Goal: Task Accomplishment & Management: Manage account settings

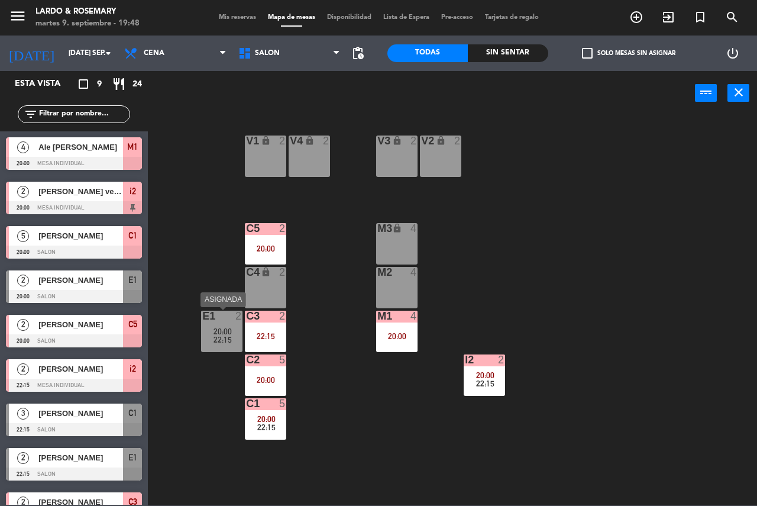
click at [224, 337] on span "22:15" at bounding box center [223, 339] width 18 height 9
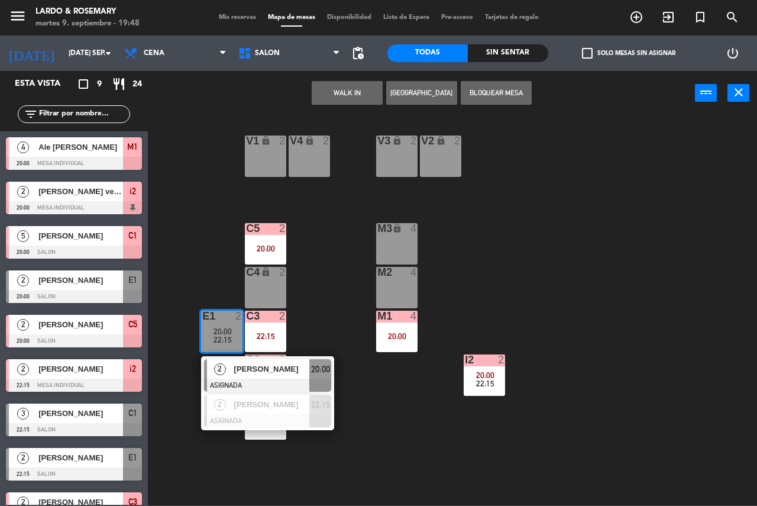
click at [319, 318] on div "V1 lock 2 V2 lock 2 V3 lock 2 V4 lock 2 C5 2 20:00 M3 lock 4 C4 lock 2 M2 4 C3 …" at bounding box center [457, 310] width 602 height 390
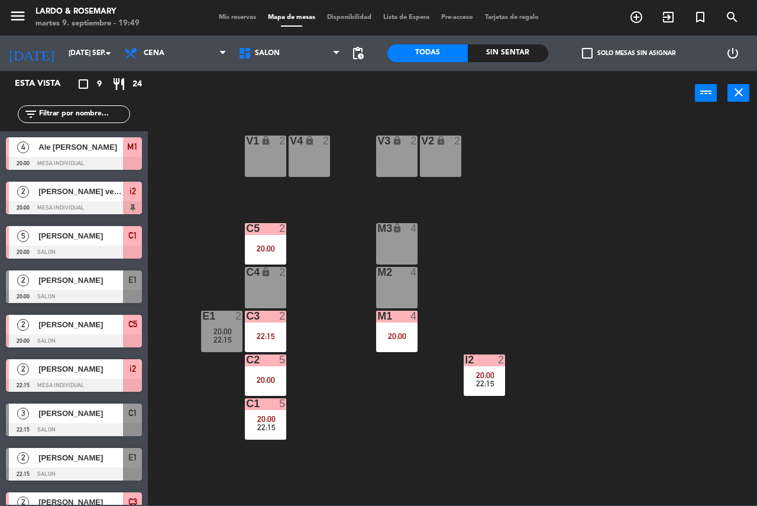
click at [255, 413] on div "C1 5 20:00 22:15" at bounding box center [265, 418] width 41 height 41
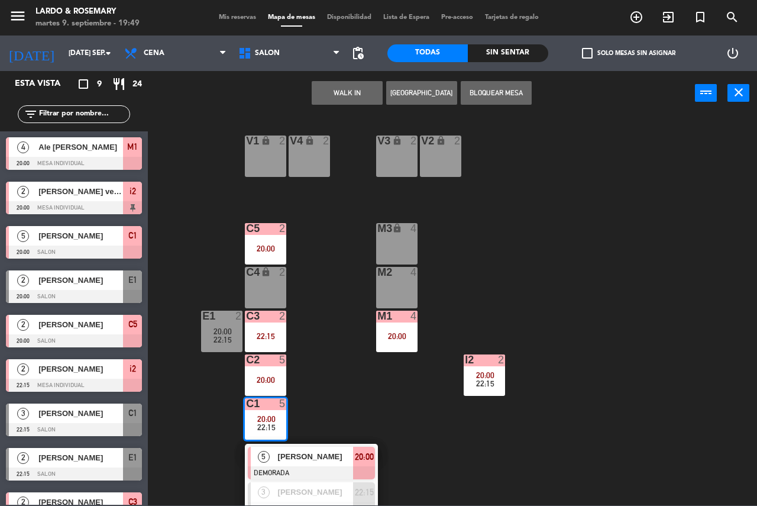
drag, startPoint x: 334, startPoint y: 415, endPoint x: 328, endPoint y: 408, distance: 10.1
click at [332, 414] on div "V1 lock 2 V2 lock 2 V3 lock 2 V4 lock 2 C5 2 20:00 M3 lock 4 C4 lock 2 M2 4 C3 …" at bounding box center [457, 310] width 602 height 390
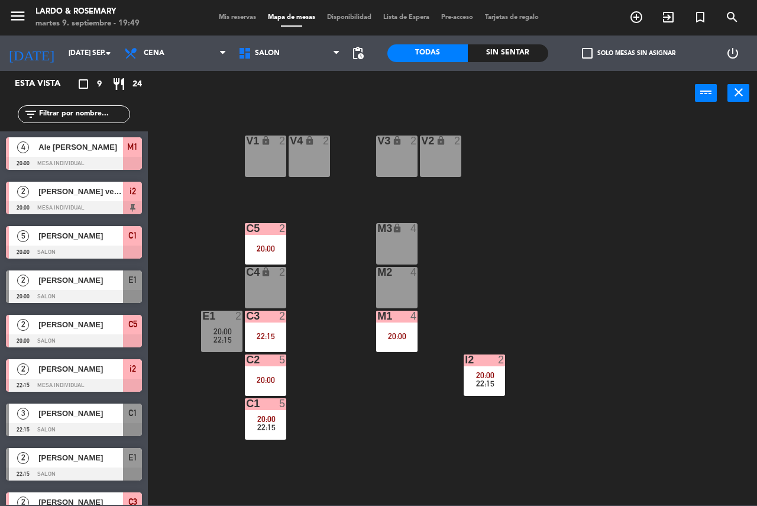
click at [217, 332] on span "20:00" at bounding box center [223, 331] width 18 height 9
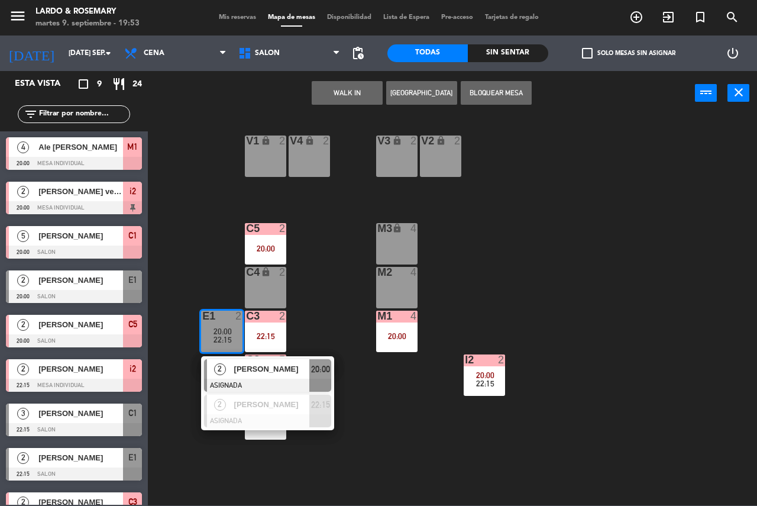
click at [76, 293] on div at bounding box center [74, 296] width 136 height 13
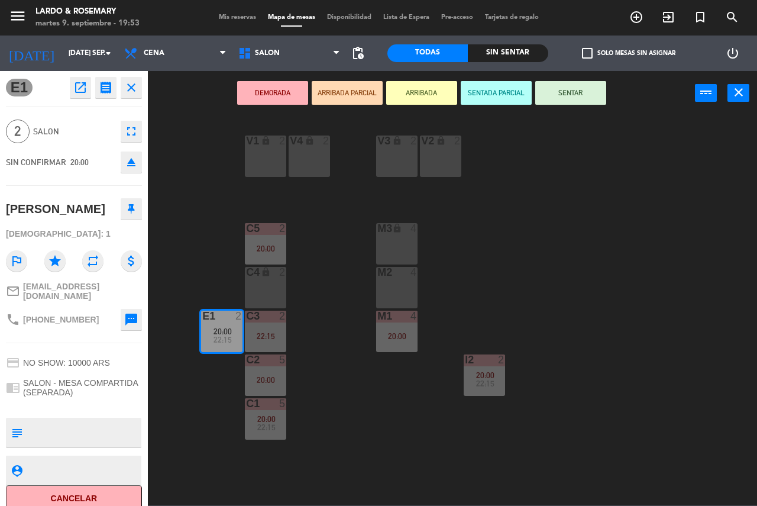
click at [215, 336] on span "22:15" at bounding box center [223, 339] width 18 height 9
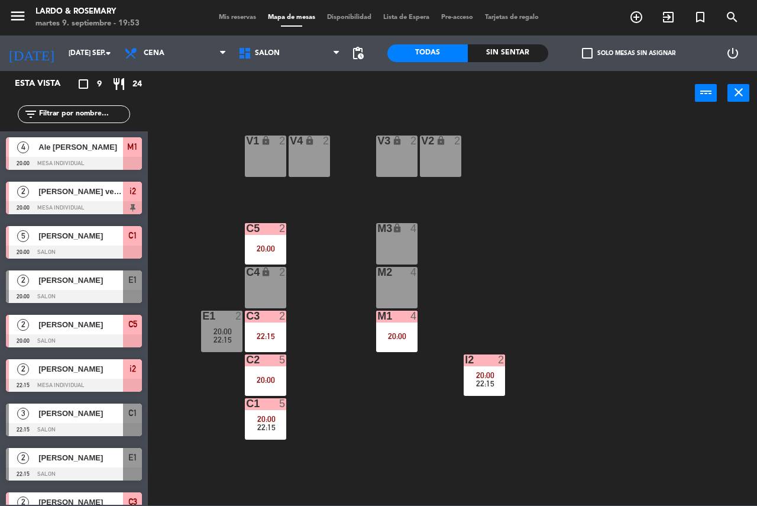
click at [76, 276] on span "[PERSON_NAME]" at bounding box center [80, 280] width 85 height 12
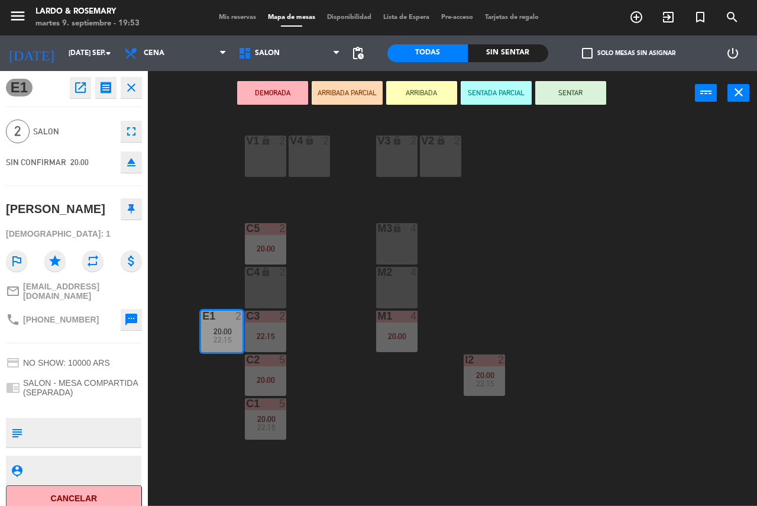
click at [173, 262] on div "V1 lock 2 V2 lock 2 V3 lock 2 V4 lock 2 C5 2 20:00 M3 lock 4 C4 lock 2 M2 4 C3 …" at bounding box center [457, 310] width 602 height 390
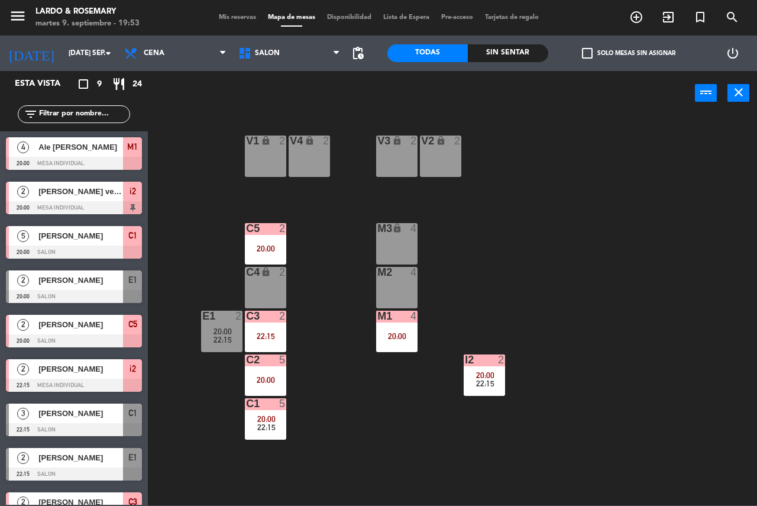
click at [218, 332] on span "20:00" at bounding box center [223, 331] width 18 height 9
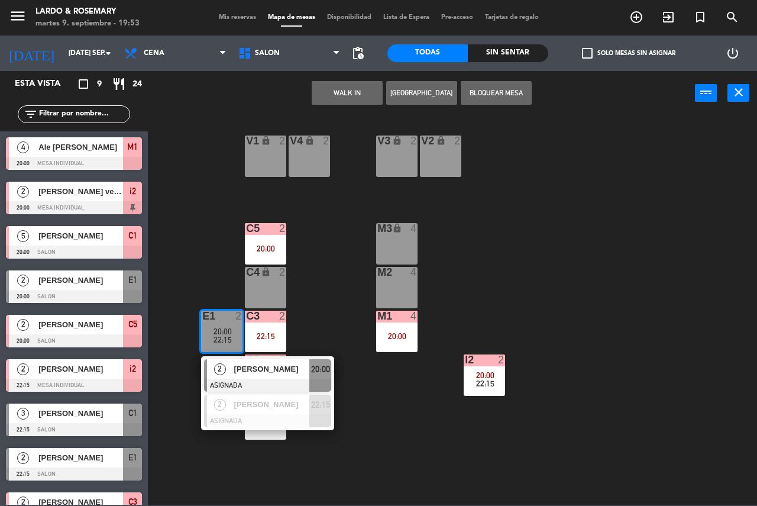
click at [357, 340] on div "V1 lock 2 V2 lock 2 V3 lock 2 V4 lock 2 C5 2 20:00 M3 lock 4 C4 lock 2 M2 4 C3 …" at bounding box center [457, 310] width 602 height 390
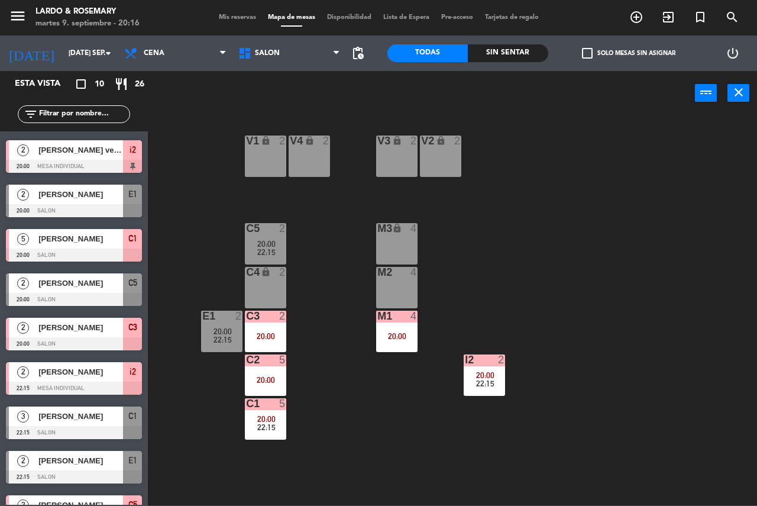
scroll to position [59, 0]
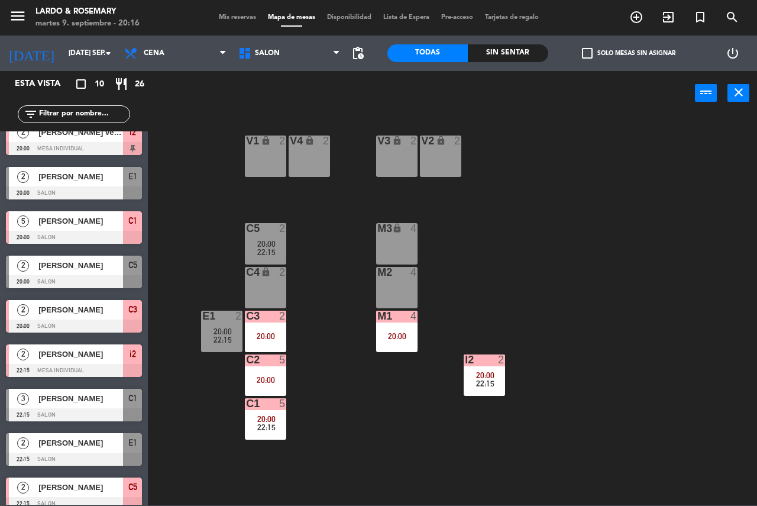
click at [82, 190] on div at bounding box center [74, 192] width 136 height 13
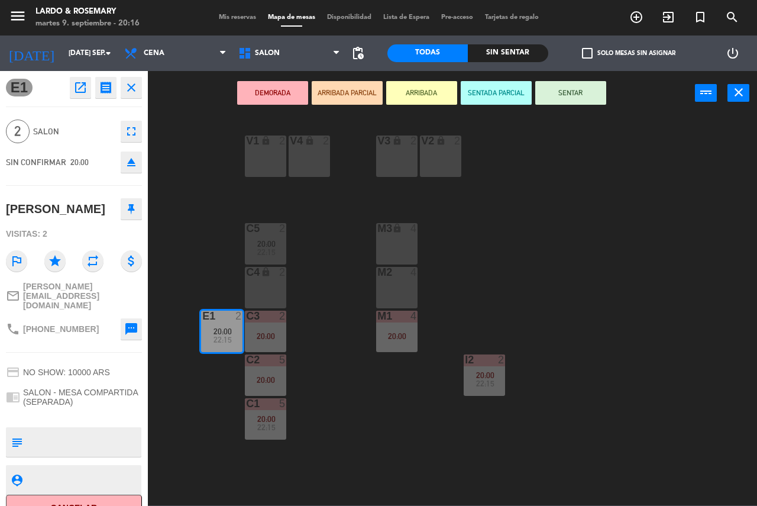
click at [184, 218] on div "V1 lock 2 V2 lock 2 V3 lock 2 V4 lock 2 C5 2 20:00 22:15 M3 lock 4 C4 lock 2 M2…" at bounding box center [457, 310] width 602 height 390
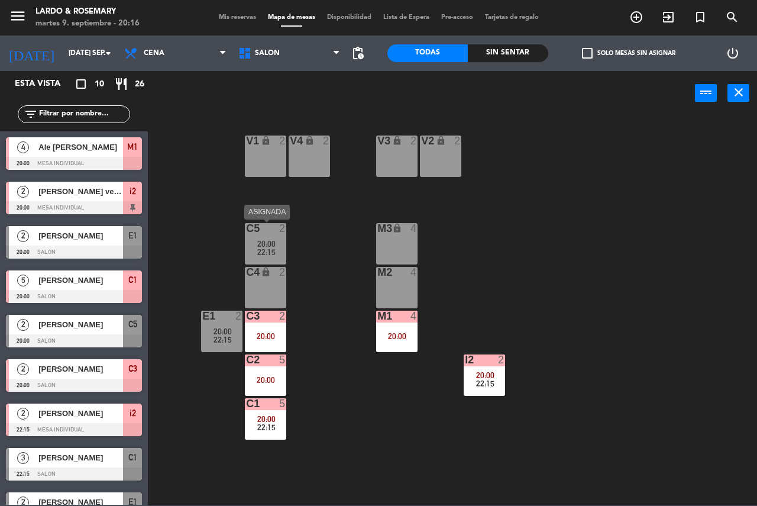
click at [273, 251] on span "22:15" at bounding box center [266, 251] width 18 height 9
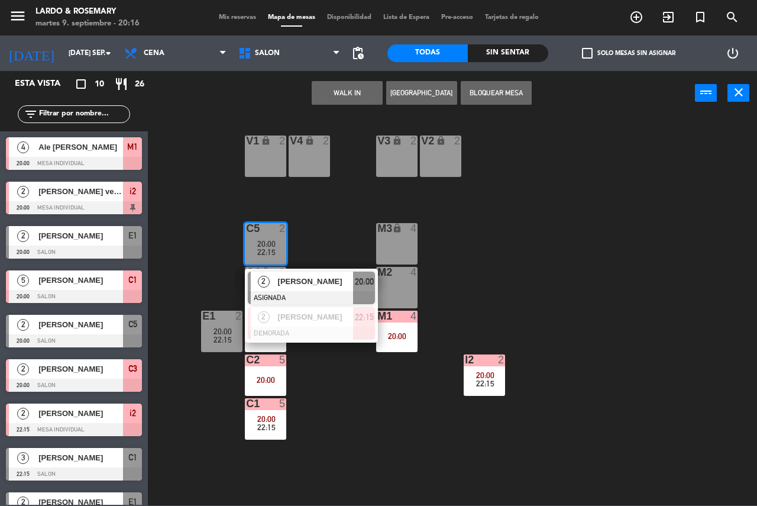
click at [312, 247] on div "V1 lock 2 V2 lock 2 V3 lock 2 V4 lock 2 C5 2 20:00 22:15 2 [PERSON_NAME] 20:00 …" at bounding box center [457, 310] width 602 height 390
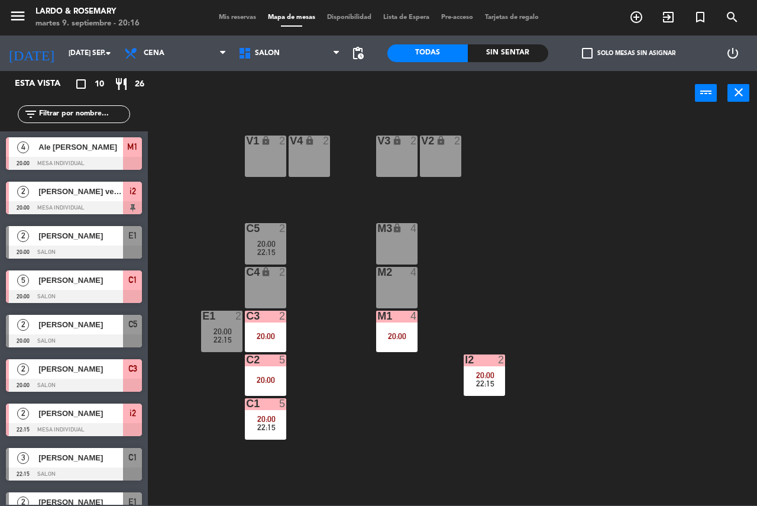
click at [218, 327] on span "20:00" at bounding box center [223, 331] width 18 height 9
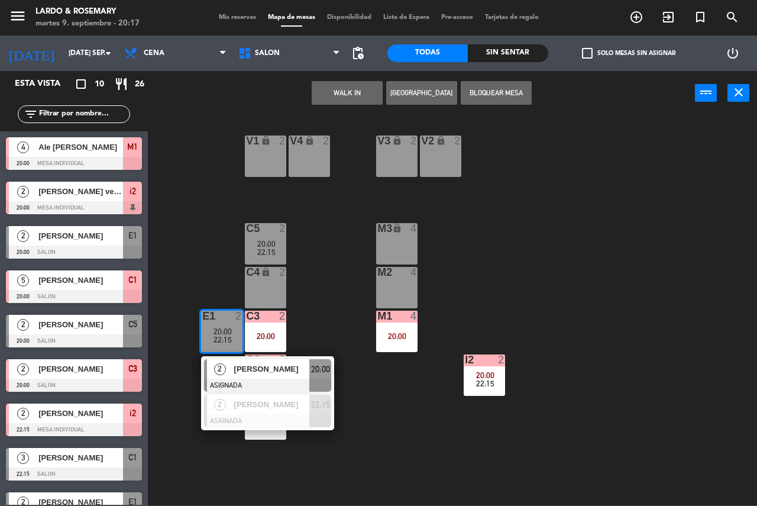
click at [393, 429] on div "V1 lock 2 V2 lock 2 V3 lock 2 V4 lock 2 C5 2 20:00 22:15 M3 lock 4 C4 lock 2 M2…" at bounding box center [457, 310] width 602 height 390
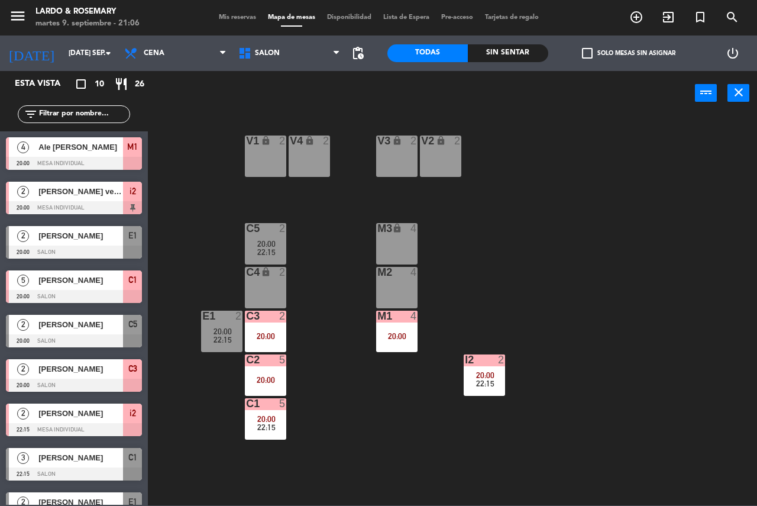
click at [225, 353] on div "V1 lock 2 V2 lock 2 V3 lock 2 V4 lock 2 C5 2 20:00 22:15 M3 lock 4 C4 lock 2 M2…" at bounding box center [457, 310] width 602 height 390
click at [224, 346] on div "E1 2 20:00 22:15" at bounding box center [221, 331] width 41 height 41
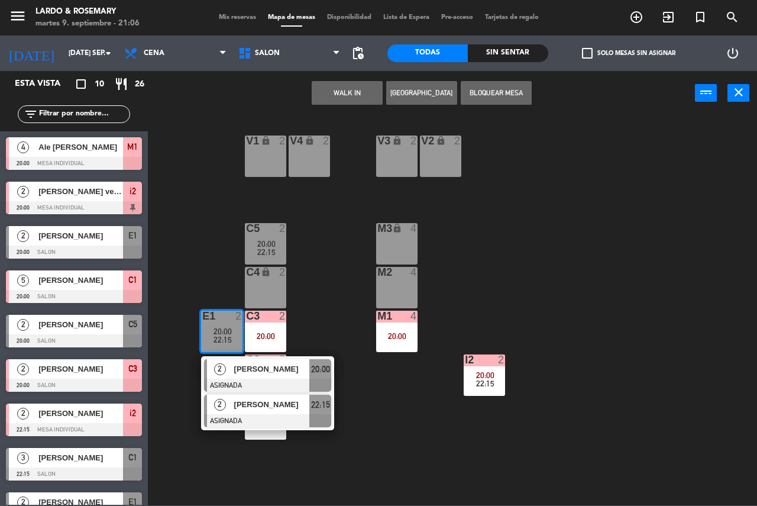
click at [247, 411] on div "[PERSON_NAME]" at bounding box center [271, 405] width 77 height 20
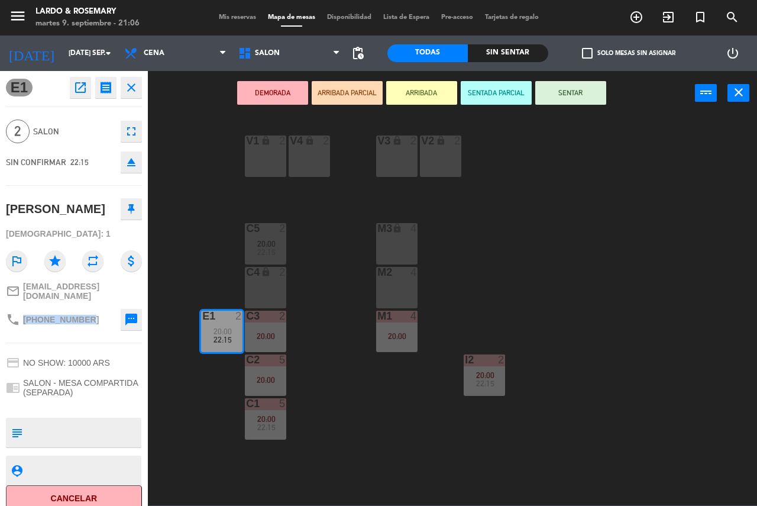
drag, startPoint x: 93, startPoint y: 319, endPoint x: 25, endPoint y: 315, distance: 68.7
click at [25, 315] on div "phone [PHONE_NUMBER] sms" at bounding box center [74, 320] width 136 height 30
copy span "[PHONE_NUMBER]"
click at [516, 283] on div "V1 lock 2 V2 lock 2 V3 lock 2 V4 lock 2 C5 2 20:00 22:15 M3 lock 4 C4 lock 2 M2…" at bounding box center [457, 310] width 602 height 390
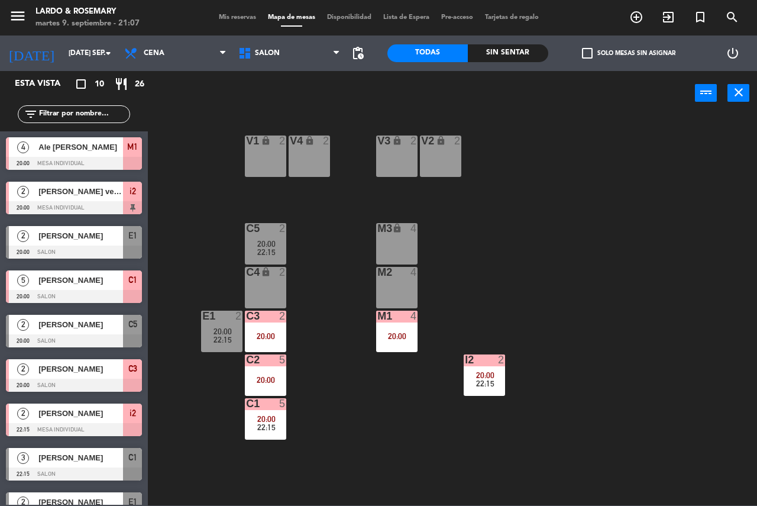
click at [494, 386] on div "22:15" at bounding box center [484, 383] width 41 height 8
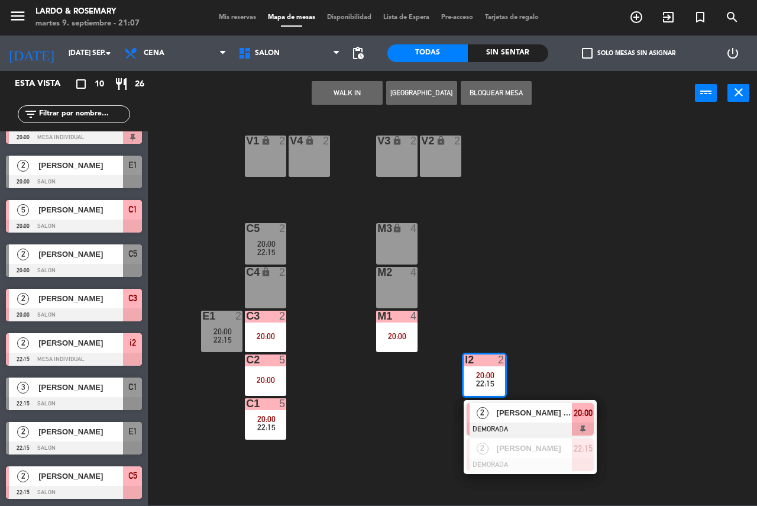
click at [579, 229] on div "V1 lock 2 V2 lock 2 V3 lock 2 V4 lock 2 C5 2 20:00 22:15 M3 lock 4 C4 lock 2 M2…" at bounding box center [457, 310] width 602 height 390
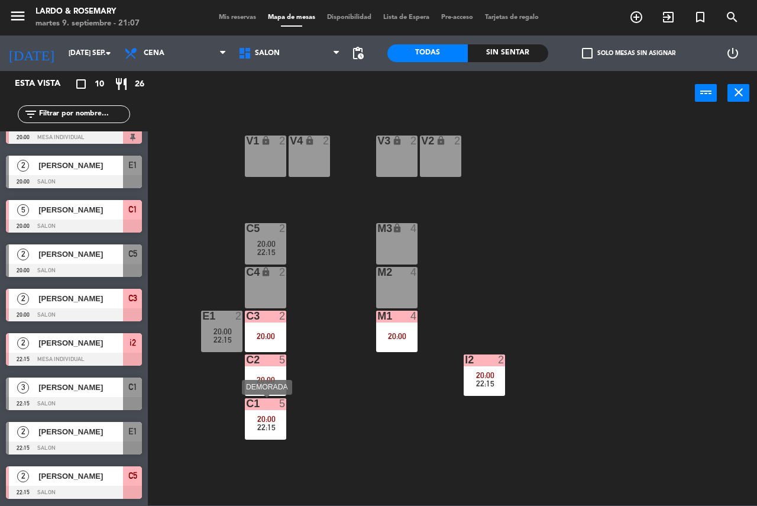
click at [278, 431] on div "22:15" at bounding box center [265, 427] width 41 height 8
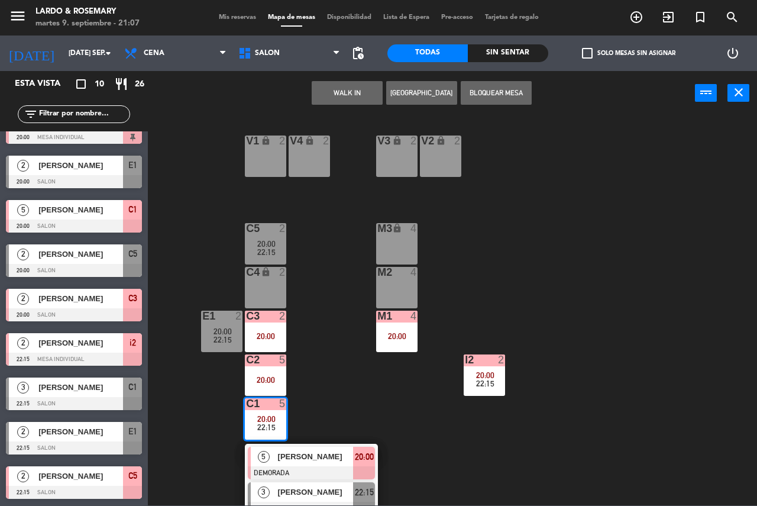
click at [311, 500] on div "[PERSON_NAME]" at bounding box center [315, 492] width 77 height 20
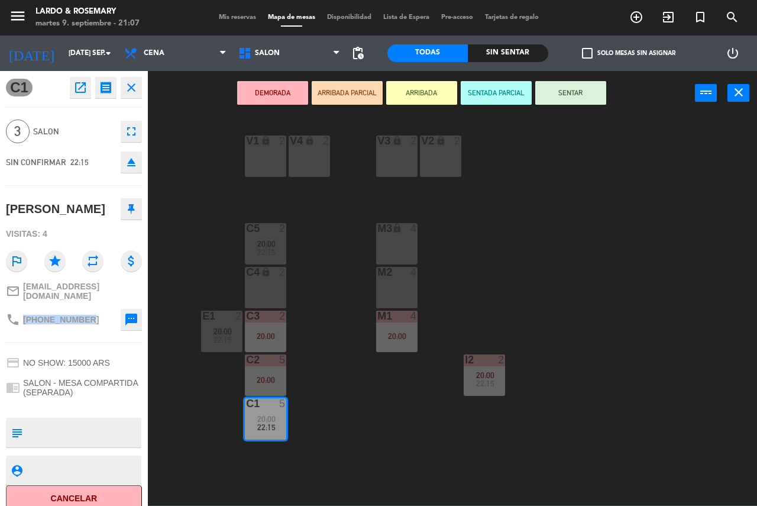
drag, startPoint x: 82, startPoint y: 316, endPoint x: 21, endPoint y: 316, distance: 60.3
click at [21, 316] on div "phone +541150637614" at bounding box center [52, 319] width 93 height 14
copy div "+541150637614"
click at [373, 424] on div "V1 lock 2 V2 lock 2 V3 lock 2 V4 lock 2 C5 2 20:00 22:15 M3 lock 4 C4 lock 2 M2…" at bounding box center [457, 310] width 602 height 390
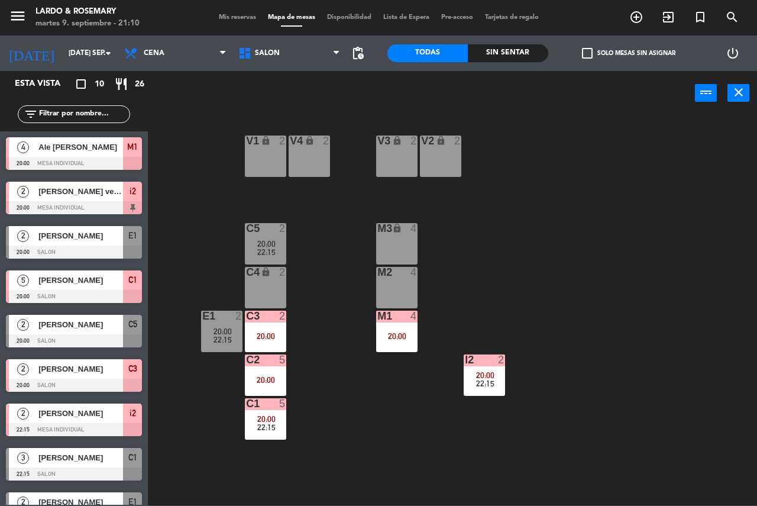
scroll to position [27, 0]
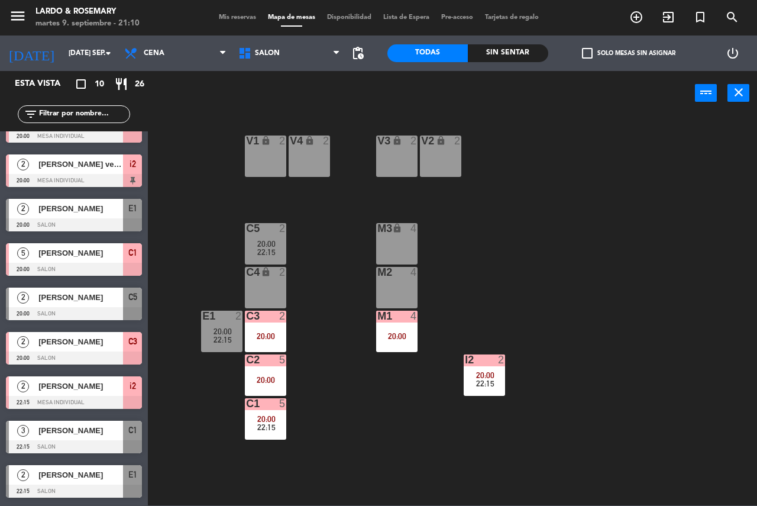
click at [35, 69] on div "today mar. 9 sep. arrow_drop_down" at bounding box center [59, 52] width 118 height 35
click at [63, 59] on input "[DATE] sep." at bounding box center [110, 53] width 94 height 20
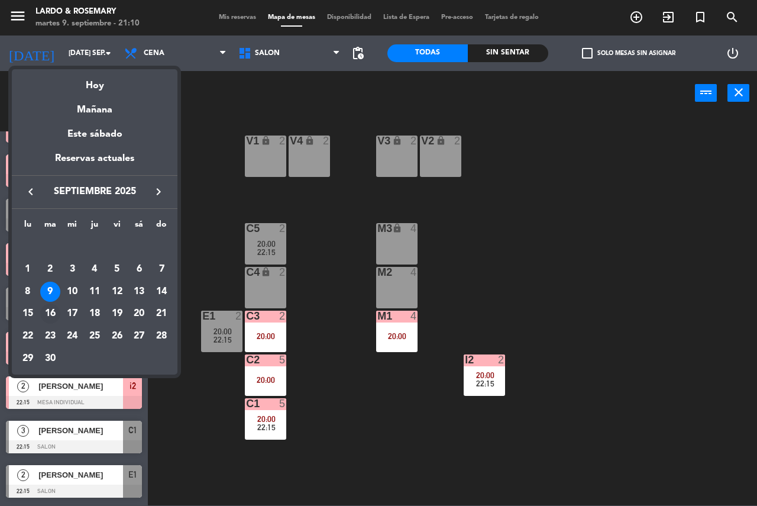
click at [50, 311] on div "16" at bounding box center [50, 313] width 20 height 20
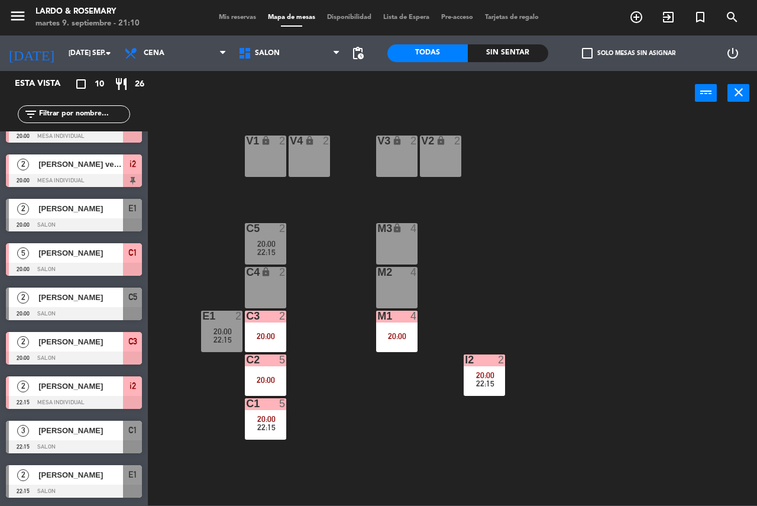
type input "mar. 16 sep."
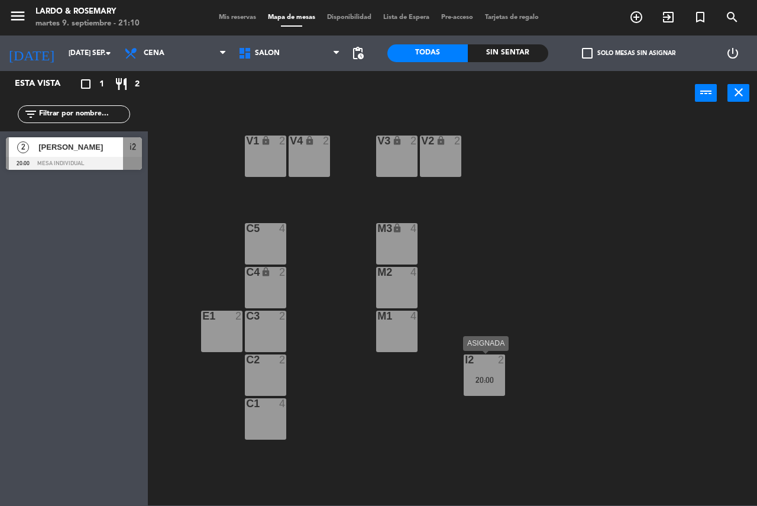
scroll to position [0, 0]
click at [470, 378] on div "20:00" at bounding box center [484, 380] width 41 height 8
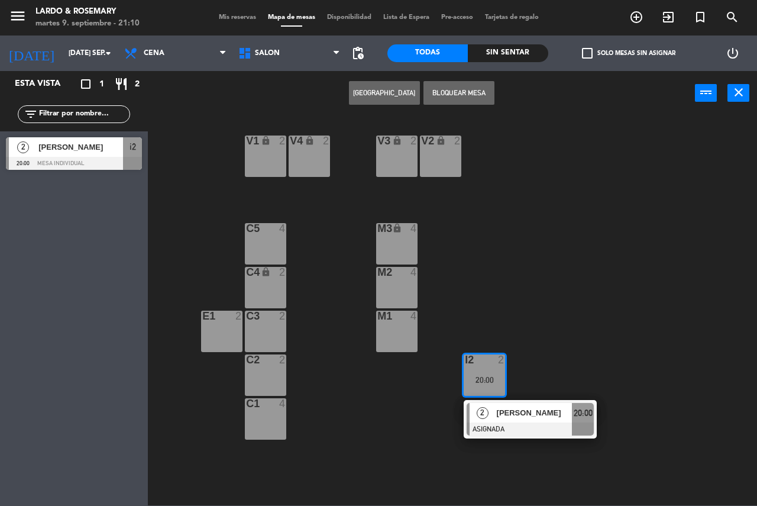
click at [499, 311] on div "V1 lock 2 V2 lock 2 V3 lock 2 V4 lock 2 C5 4 M3 lock 4 C4 lock 2 M2 4 C3 2 E1 2…" at bounding box center [457, 310] width 602 height 390
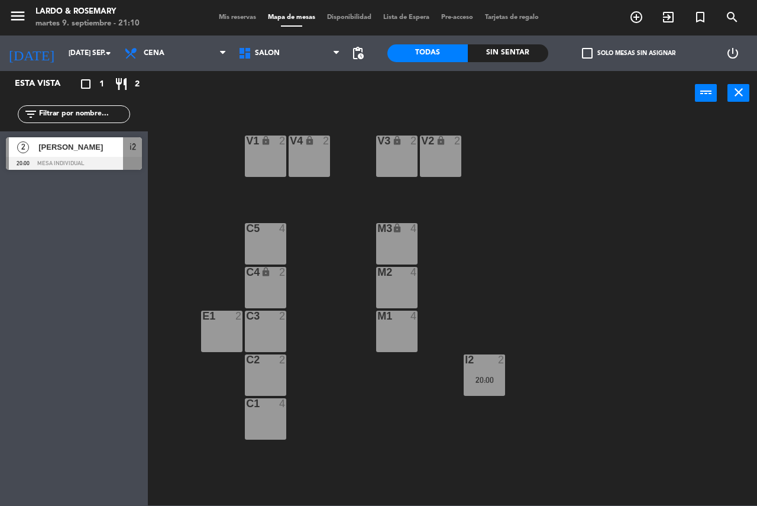
click at [401, 331] on div "M1 4" at bounding box center [396, 331] width 41 height 41
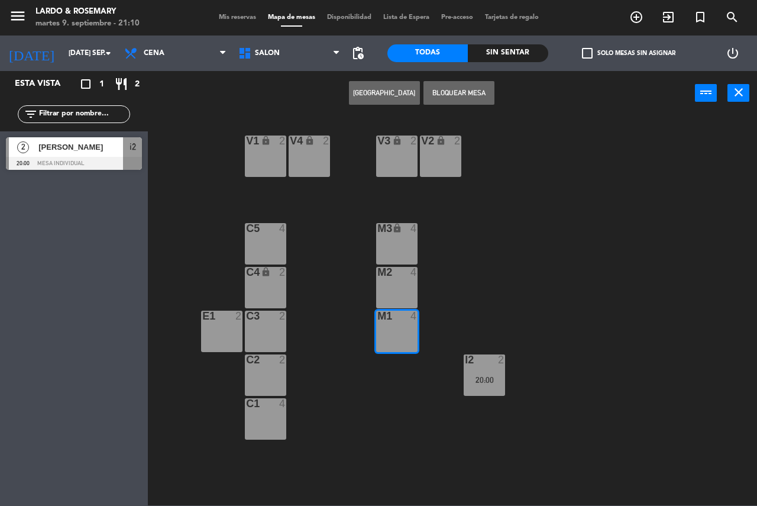
click at [380, 85] on button "[GEOGRAPHIC_DATA]" at bounding box center [384, 93] width 71 height 24
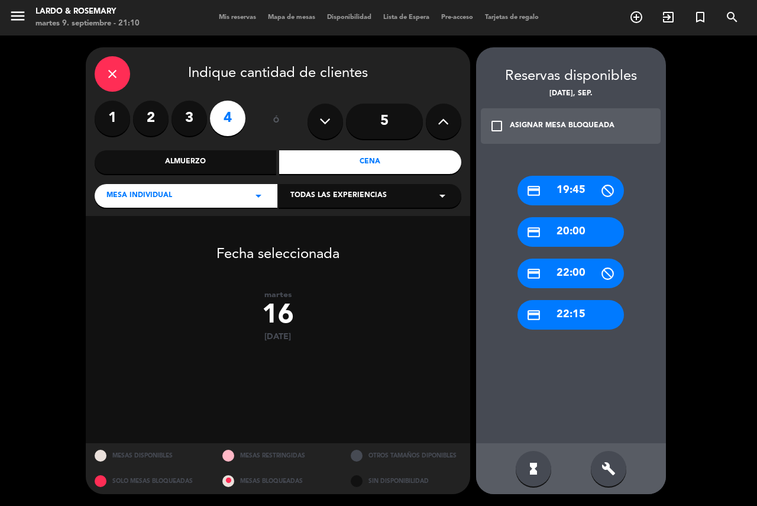
click at [576, 235] on div "credit_card 20:00" at bounding box center [571, 232] width 106 height 30
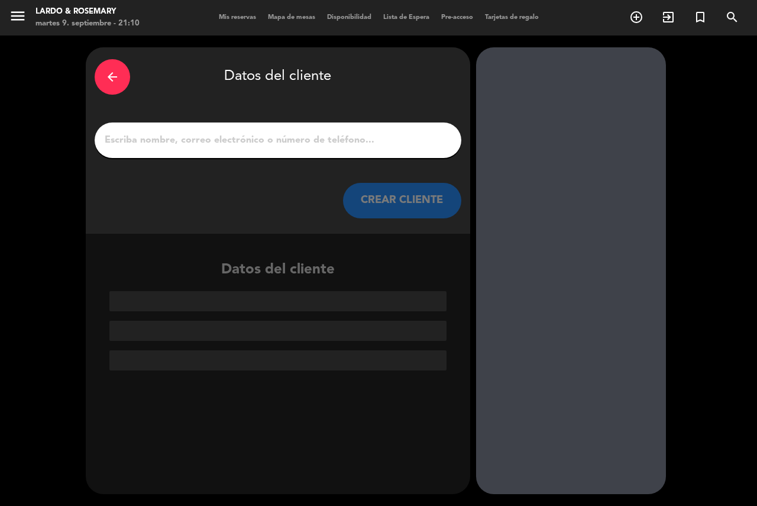
click at [297, 137] on input "1" at bounding box center [278, 140] width 349 height 17
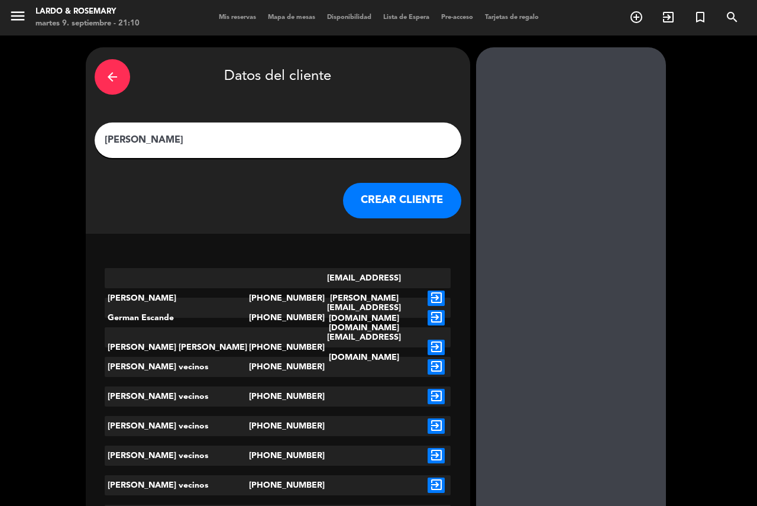
type input "GERE"
click at [435, 369] on icon "exit_to_app" at bounding box center [436, 366] width 17 height 15
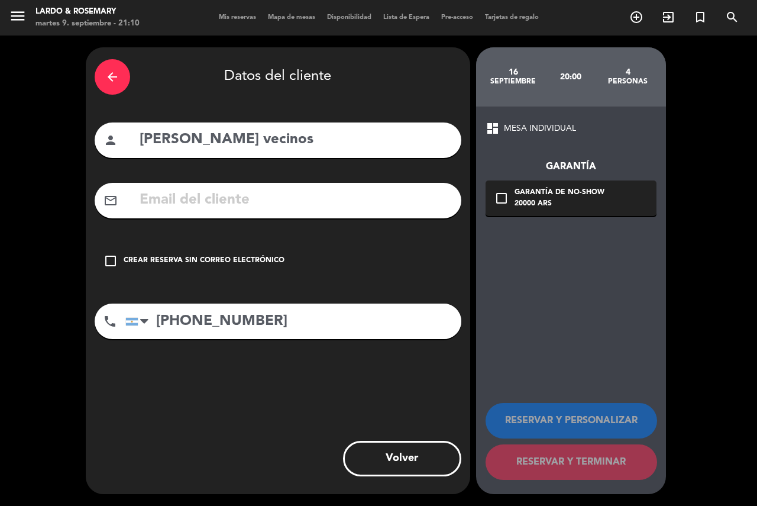
click at [244, 266] on div "Crear reserva sin correo electrónico" at bounding box center [204, 261] width 161 height 12
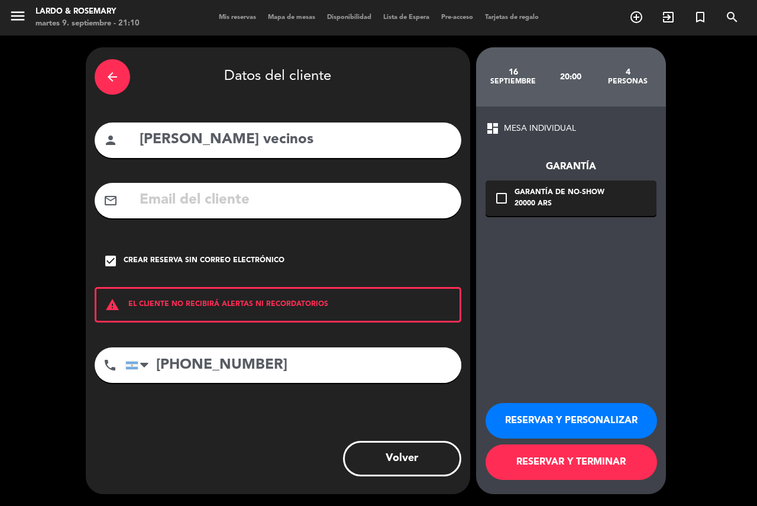
click at [579, 460] on button "RESERVAR Y TERMINAR" at bounding box center [572, 461] width 172 height 35
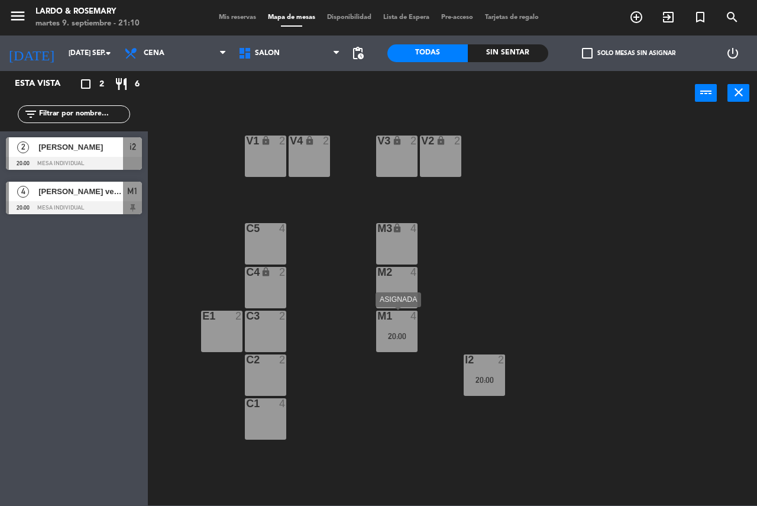
click at [408, 330] on div "M1 4 20:00" at bounding box center [396, 331] width 41 height 41
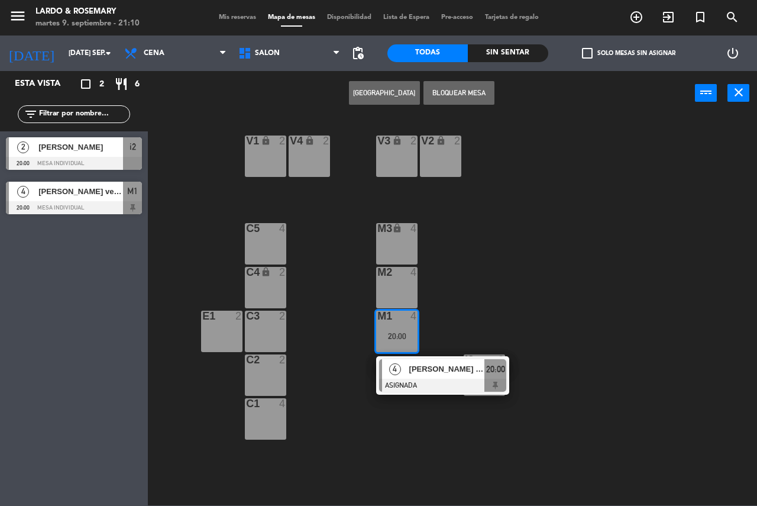
click at [425, 376] on div "[PERSON_NAME] vecinos" at bounding box center [446, 369] width 77 height 20
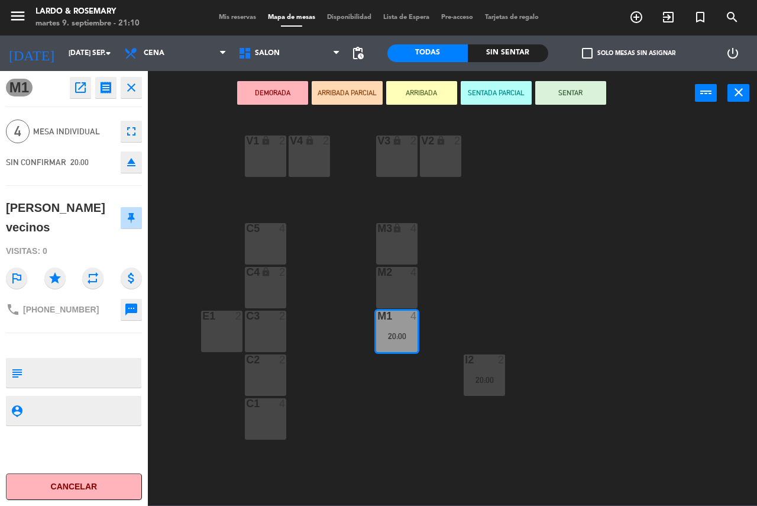
click at [125, 137] on icon "fullscreen" at bounding box center [131, 131] width 14 height 14
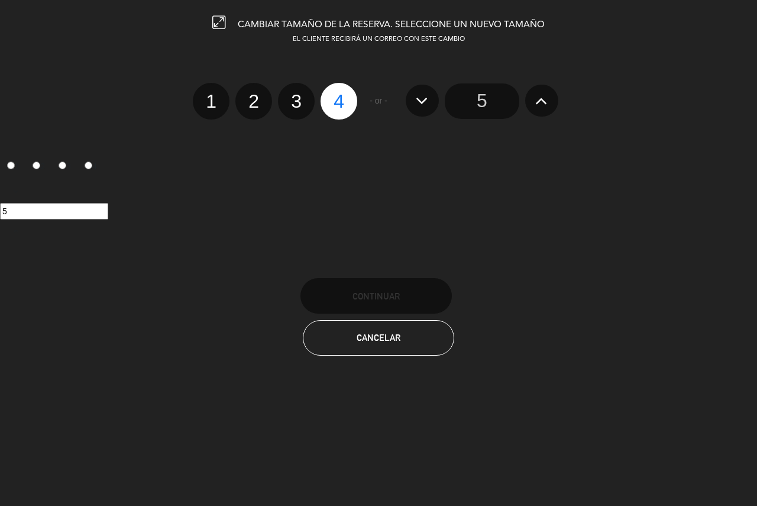
click at [243, 99] on label "2" at bounding box center [253, 101] width 37 height 37
click at [248, 95] on input "2" at bounding box center [252, 91] width 8 height 8
radio input "true"
radio input "false"
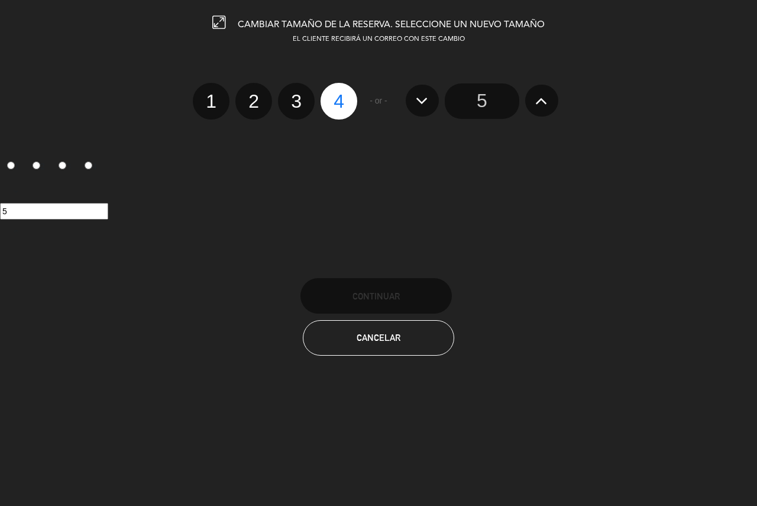
radio input "false"
radio input "true"
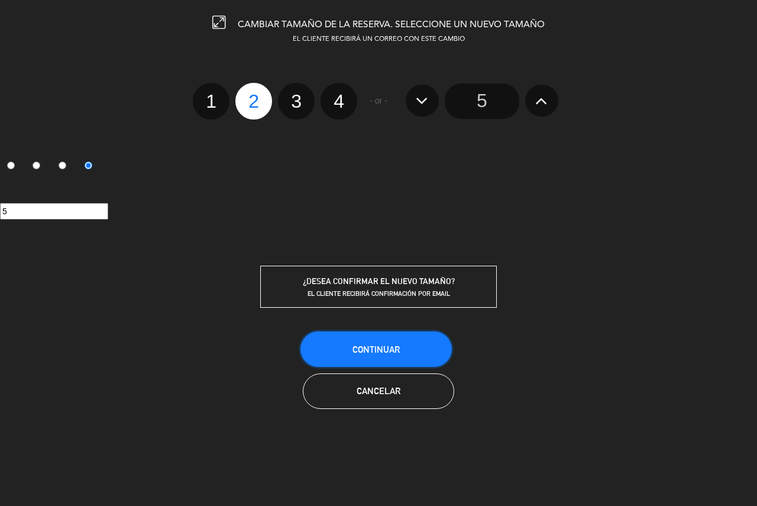
click at [370, 351] on span "Continuar" at bounding box center [376, 349] width 47 height 10
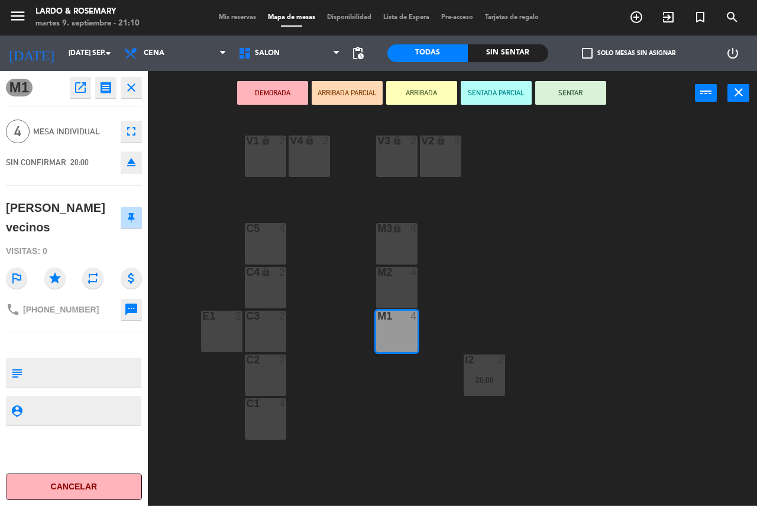
click at [324, 242] on div "V1 lock 2 V2 lock 2 V3 lock 2 V4 lock 2 C5 4 M3 lock 4 C4 lock 2 M2 4 C3 2 E1 2…" at bounding box center [457, 310] width 602 height 390
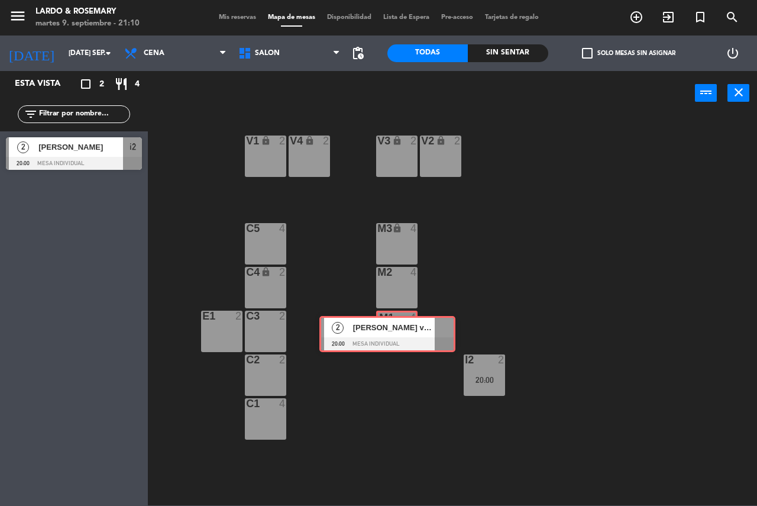
drag, startPoint x: 88, startPoint y: 189, endPoint x: 401, endPoint y: 324, distance: 341.1
click at [401, 324] on div "Esta vista crop_square 2 restaurant 4 filter_list 2 Dominguez Belen 20:00 MESA …" at bounding box center [378, 288] width 757 height 434
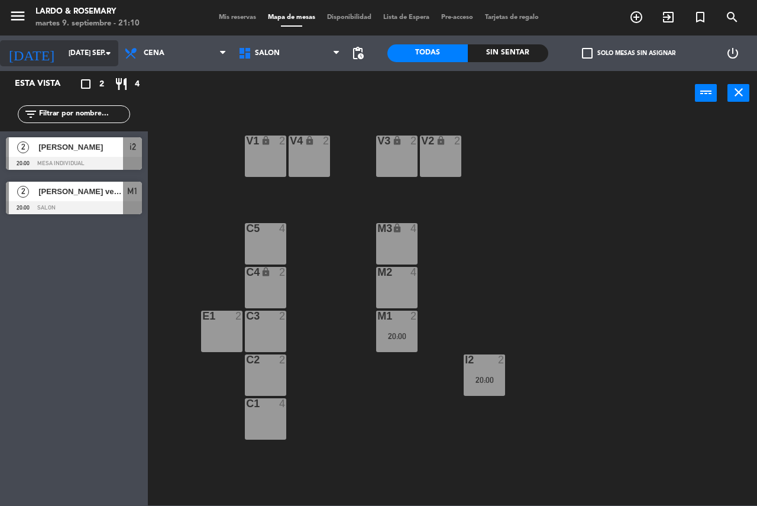
click at [63, 56] on input "mar. 16 sep." at bounding box center [110, 53] width 94 height 20
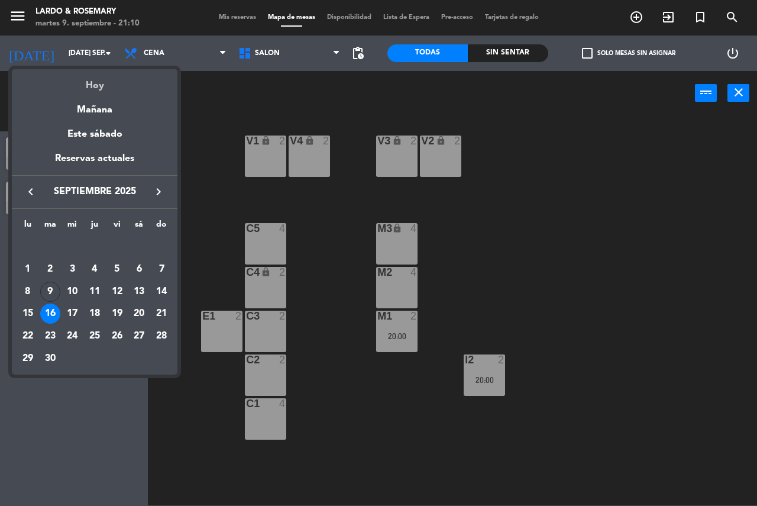
click at [72, 82] on div "Hoy" at bounding box center [95, 81] width 166 height 24
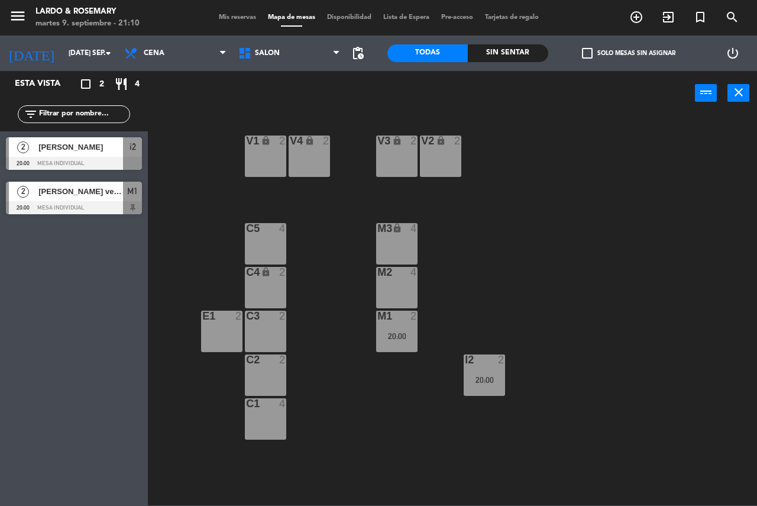
type input "[DATE] sep."
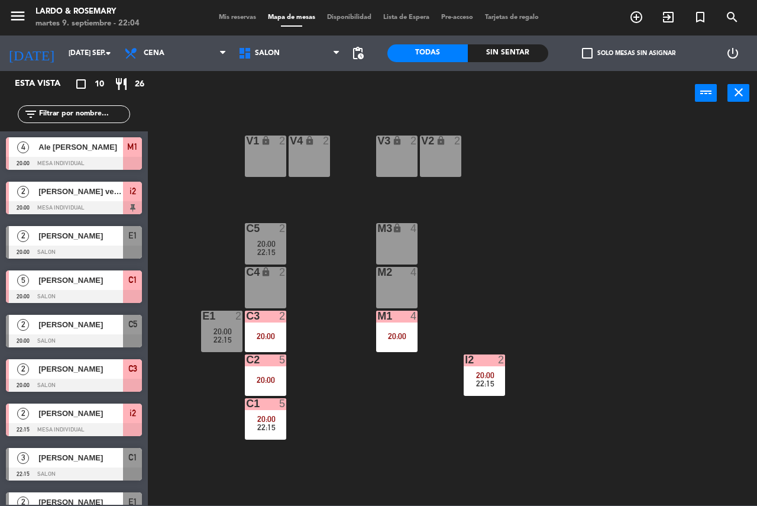
drag, startPoint x: 735, startPoint y: 1, endPoint x: 513, endPoint y: 120, distance: 250.9
click at [520, 128] on div "V1 lock 2 V2 lock 2 V3 lock 2 V4 lock 2 C5 2 20:00 22:15 M3 lock 4 C4 lock 2 M2…" at bounding box center [457, 310] width 602 height 390
